Goal: Information Seeking & Learning: Learn about a topic

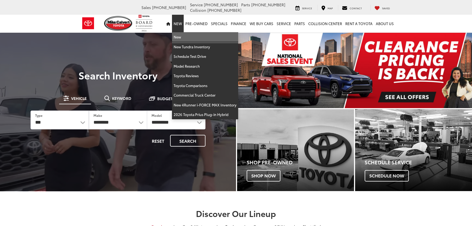
click at [180, 36] on link "New" at bounding box center [205, 37] width 66 height 10
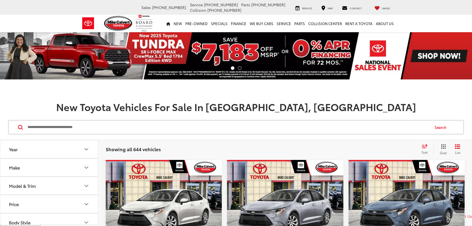
drag, startPoint x: 118, startPoint y: 126, endPoint x: 120, endPoint y: 124, distance: 2.9
click at [120, 124] on input "Search by Make, Model, or Keyword" at bounding box center [228, 126] width 402 height 13
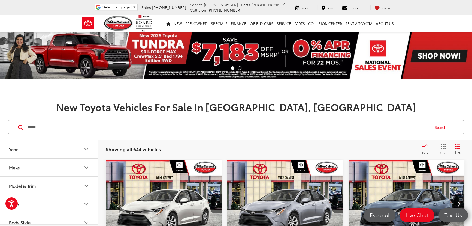
type input "******"
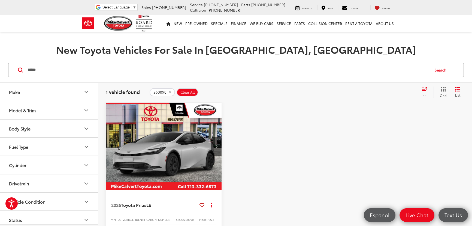
scroll to position [49, 0]
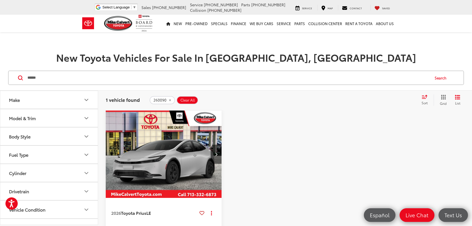
click at [444, 96] on icon "Grid View" at bounding box center [442, 96] width 5 height 5
click at [443, 97] on icon "Grid View" at bounding box center [443, 97] width 5 height 5
click at [168, 100] on icon "remove 260090" at bounding box center [170, 99] width 4 height 3
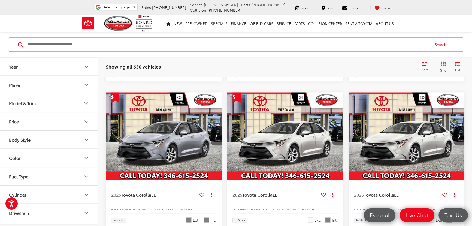
scroll to position [718, 0]
